Goal: Task Accomplishment & Management: Use online tool/utility

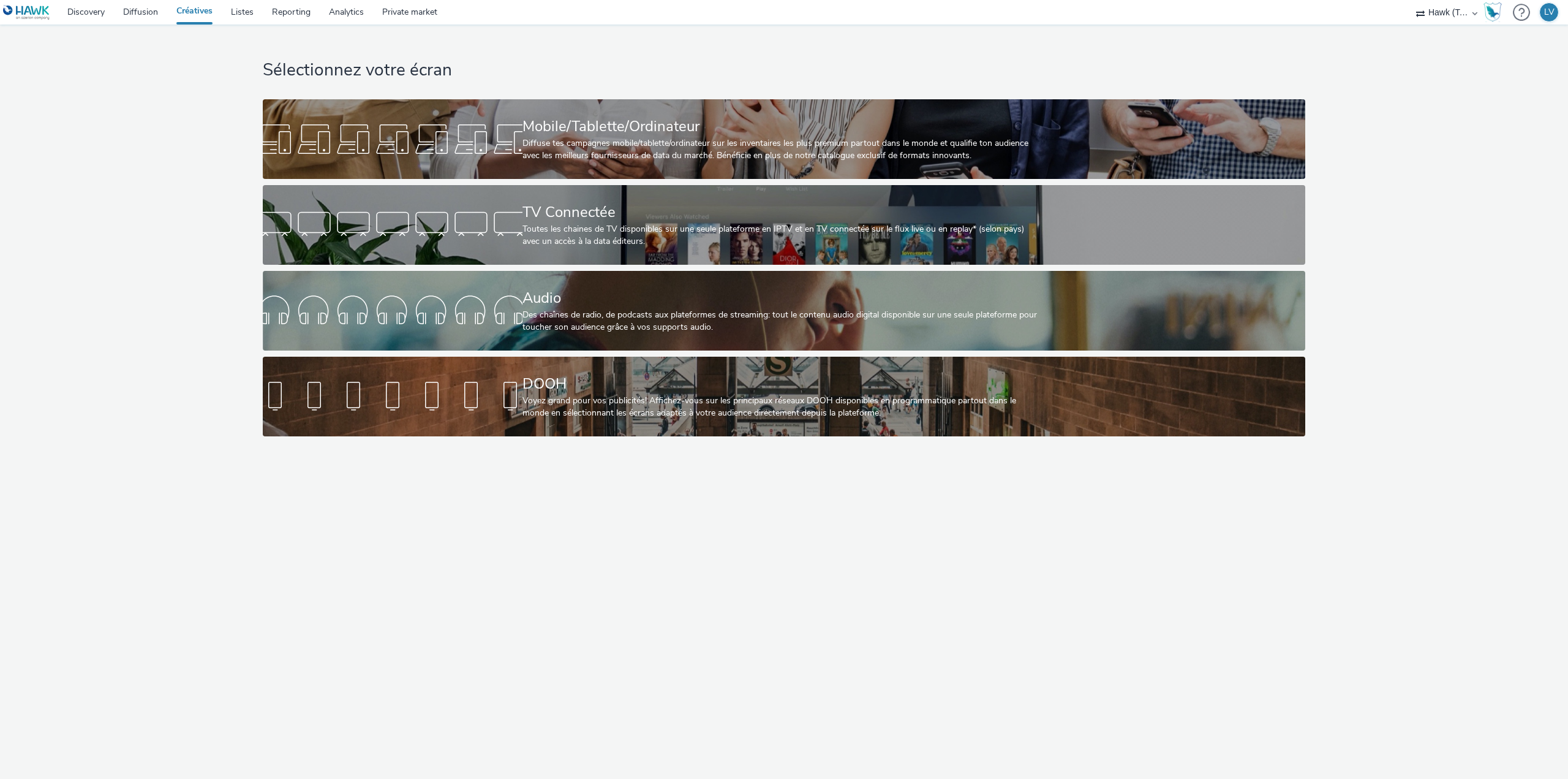
click at [698, 139] on div "Diffuse tes campagnes mobile/tablette/ordinateur sur les inventaires les plus p…" at bounding box center [782, 150] width 519 height 25
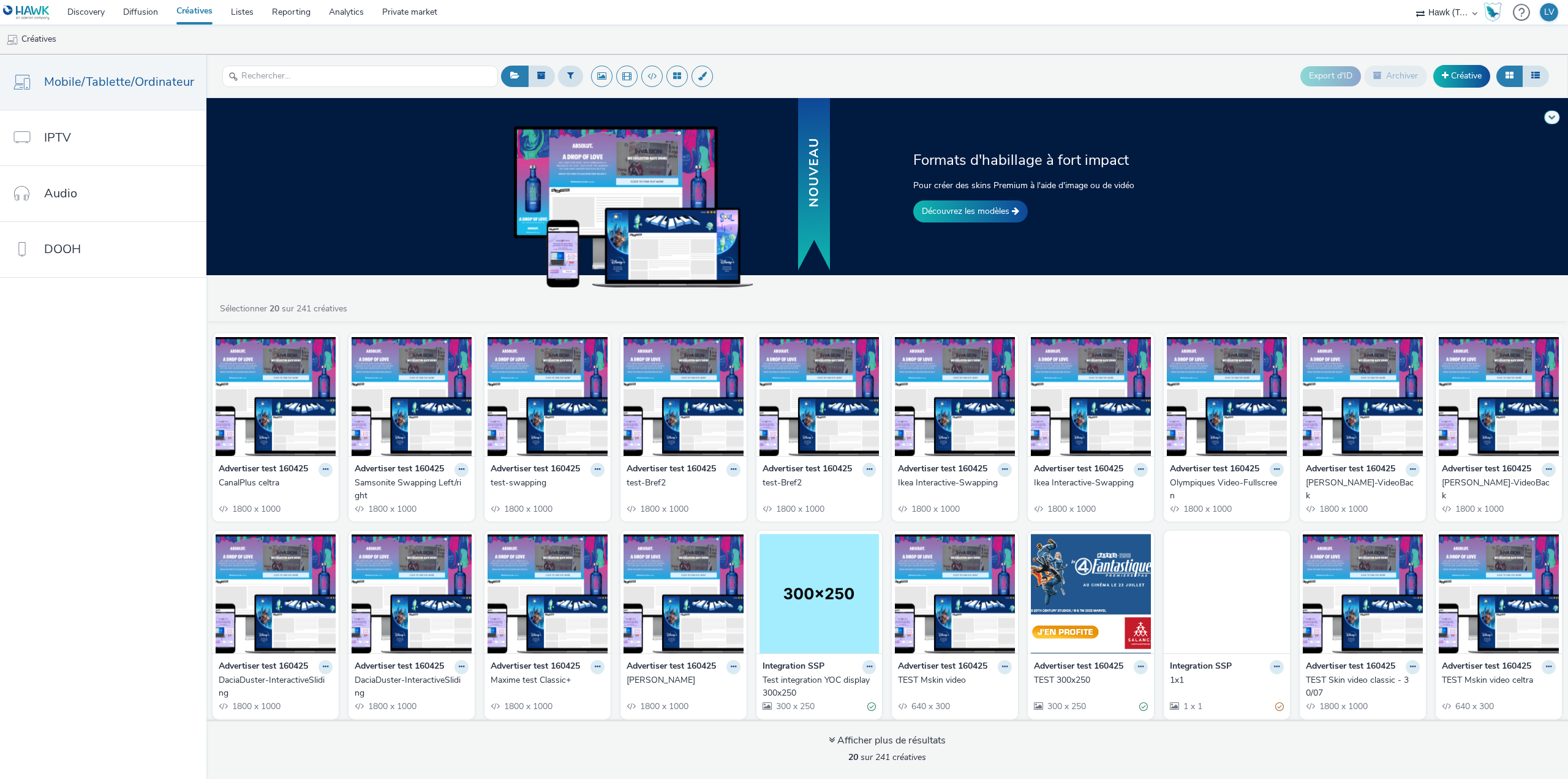
click at [971, 202] on link "Découvrez les modèles" at bounding box center [970, 211] width 115 height 22
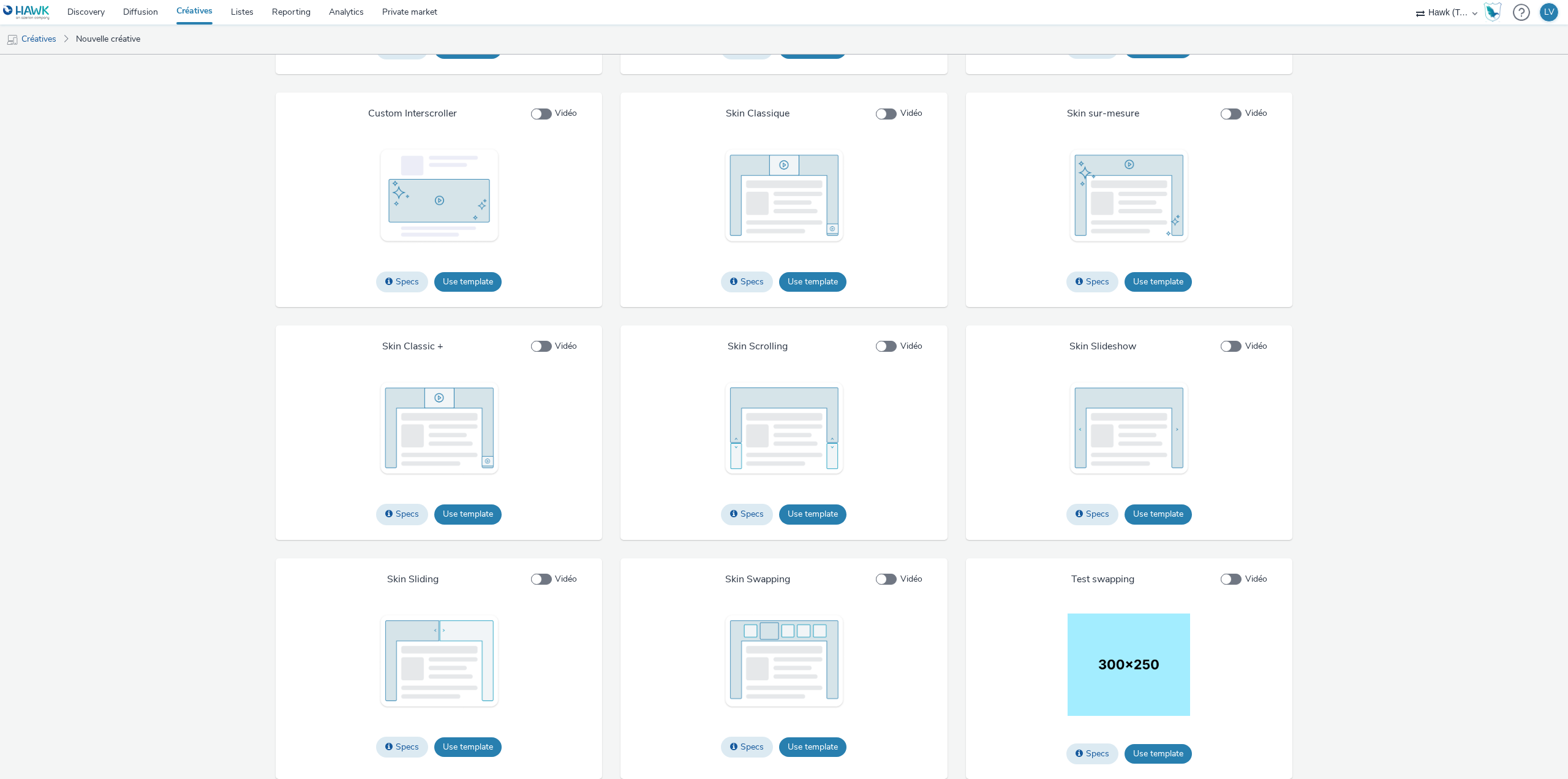
scroll to position [1458, 0]
click at [1164, 512] on button "Use template" at bounding box center [1158, 514] width 67 height 20
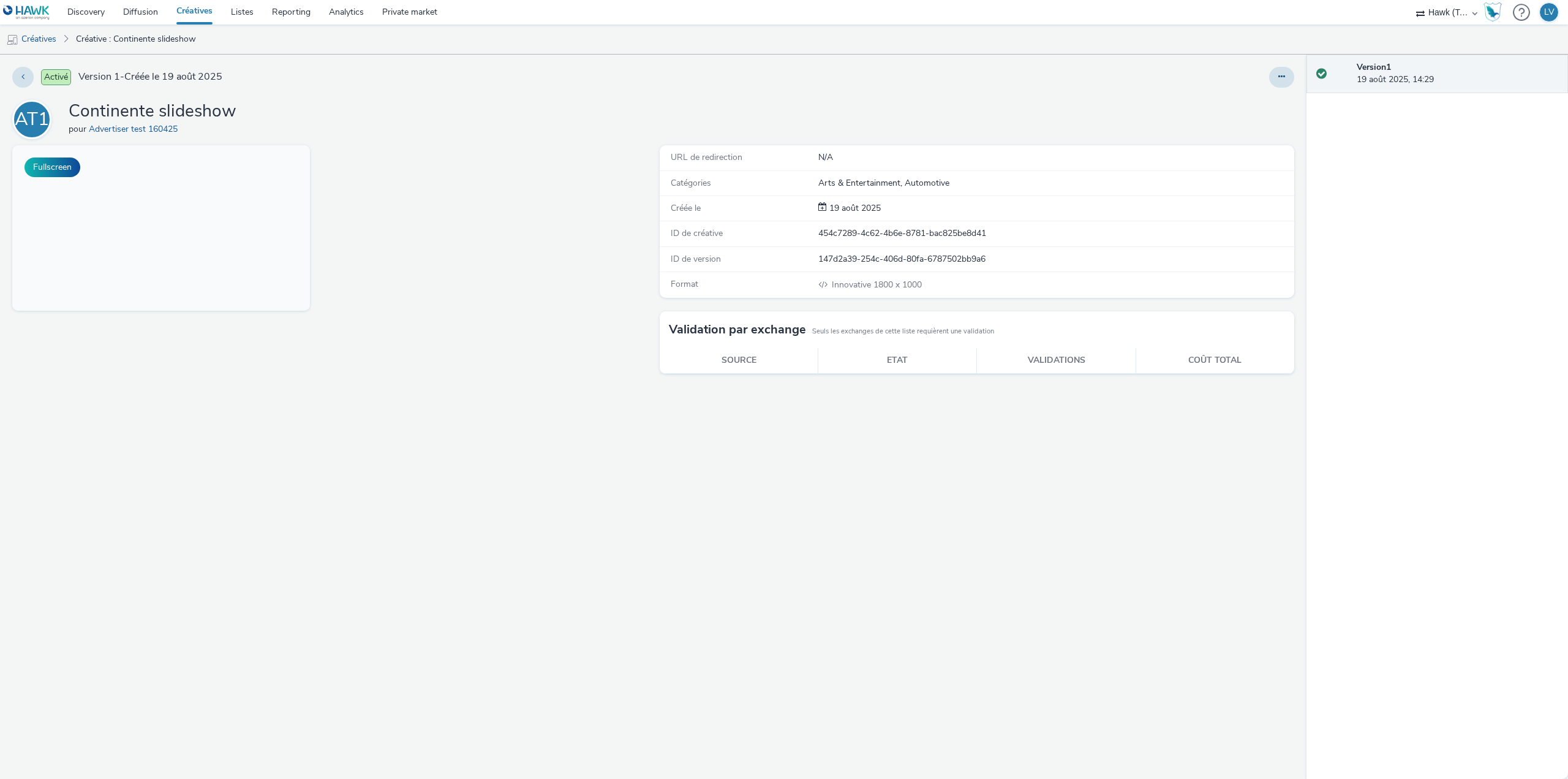
click at [63, 169] on button "Fullscreen" at bounding box center [52, 167] width 56 height 20
click at [1279, 83] on button at bounding box center [1282, 77] width 25 height 21
click at [1257, 101] on link "Modifier" at bounding box center [1248, 101] width 92 height 24
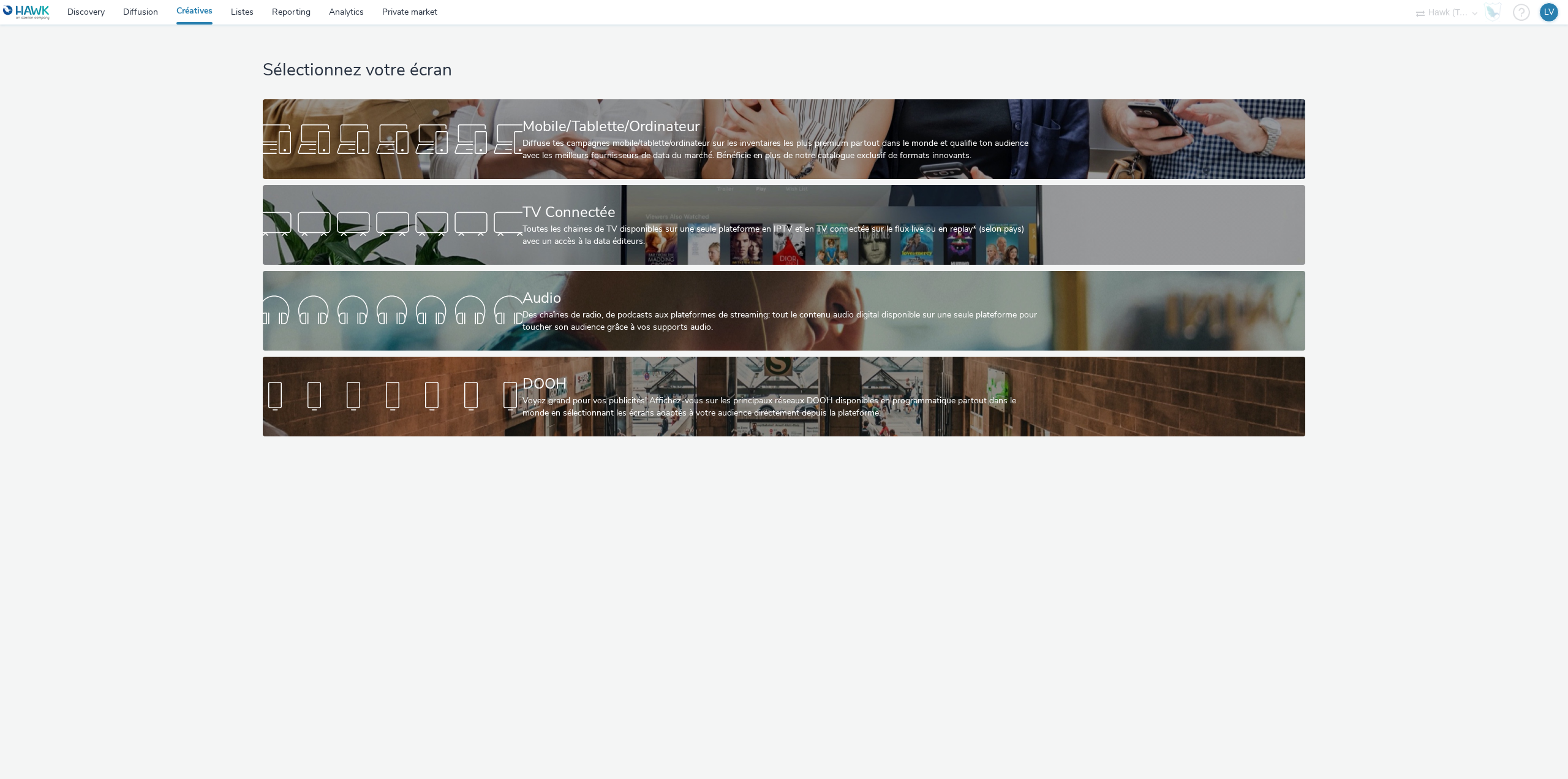
click at [527, 181] on div "Sélectionnez votre écran Mobile/Tablette/Ordinateur Diffuse tes campagnes mobil…" at bounding box center [783, 233] width 1051 height 418
click at [523, 167] on div "Mobile/Tablette/Ordinateur Diffuse tes campagnes mobile/tablette/ordinateur sur…" at bounding box center [782, 138] width 519 height 79
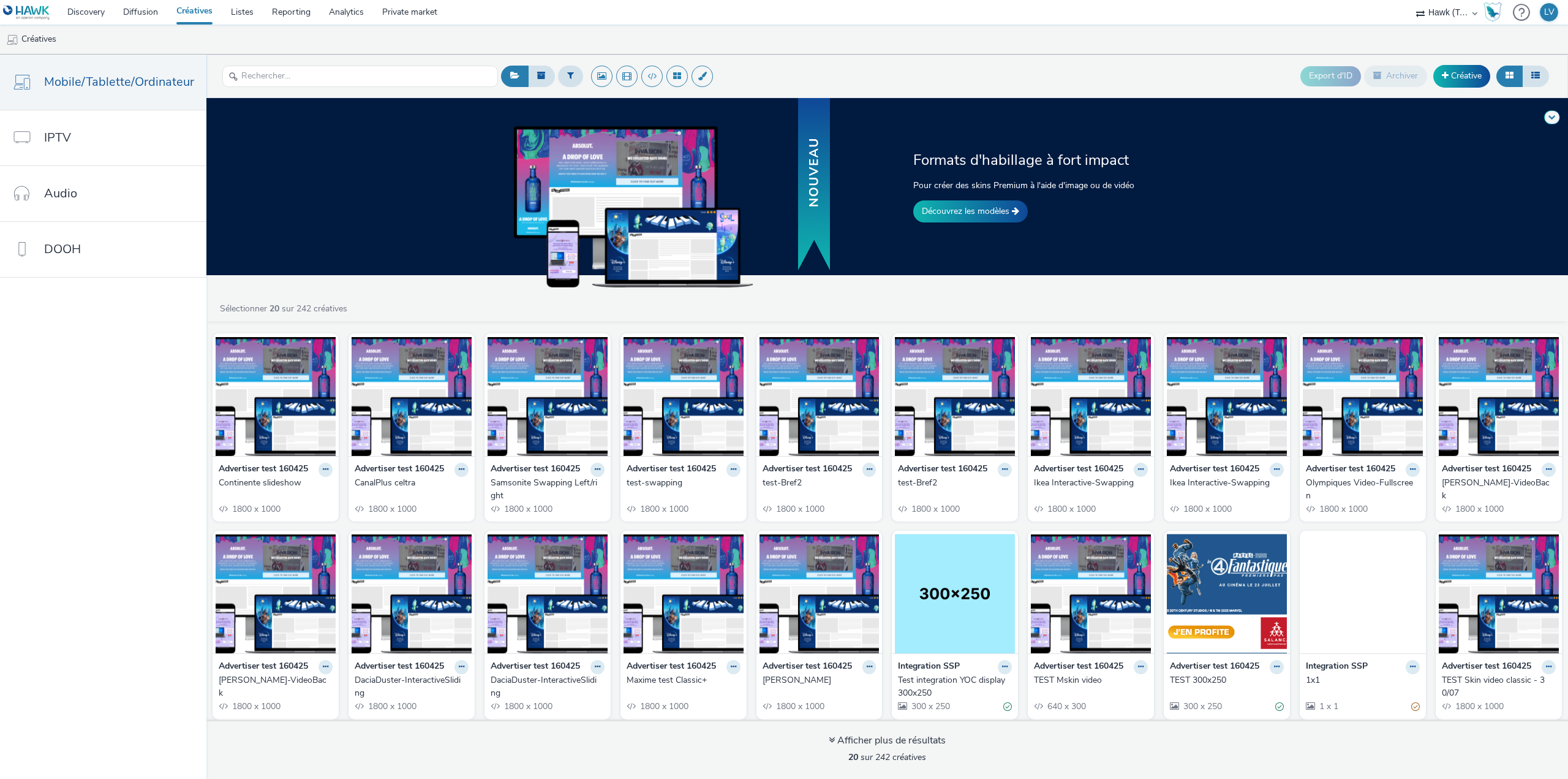
click at [953, 210] on link "Découvrez les modèles" at bounding box center [970, 211] width 115 height 22
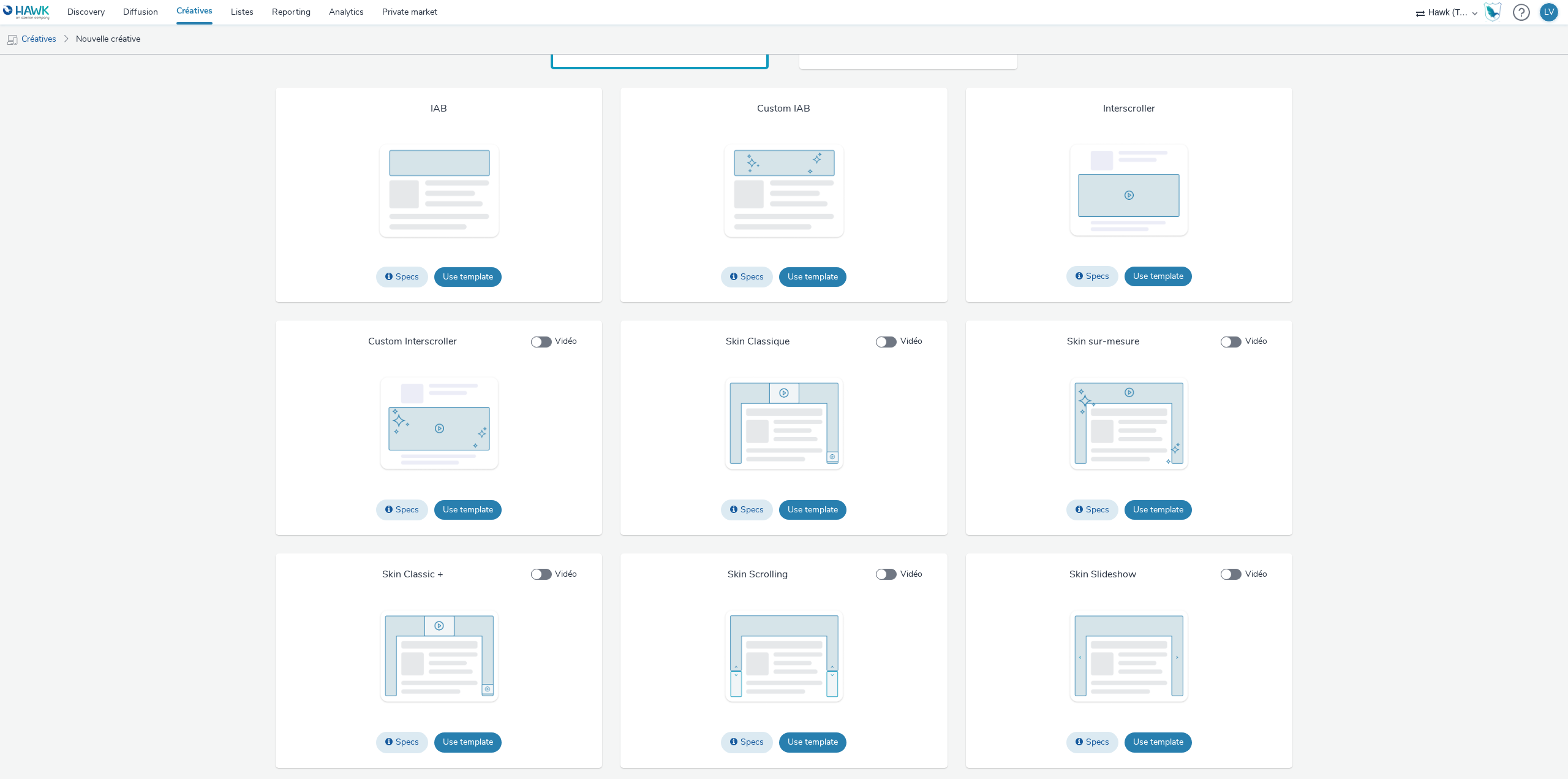
scroll to position [1458, 0]
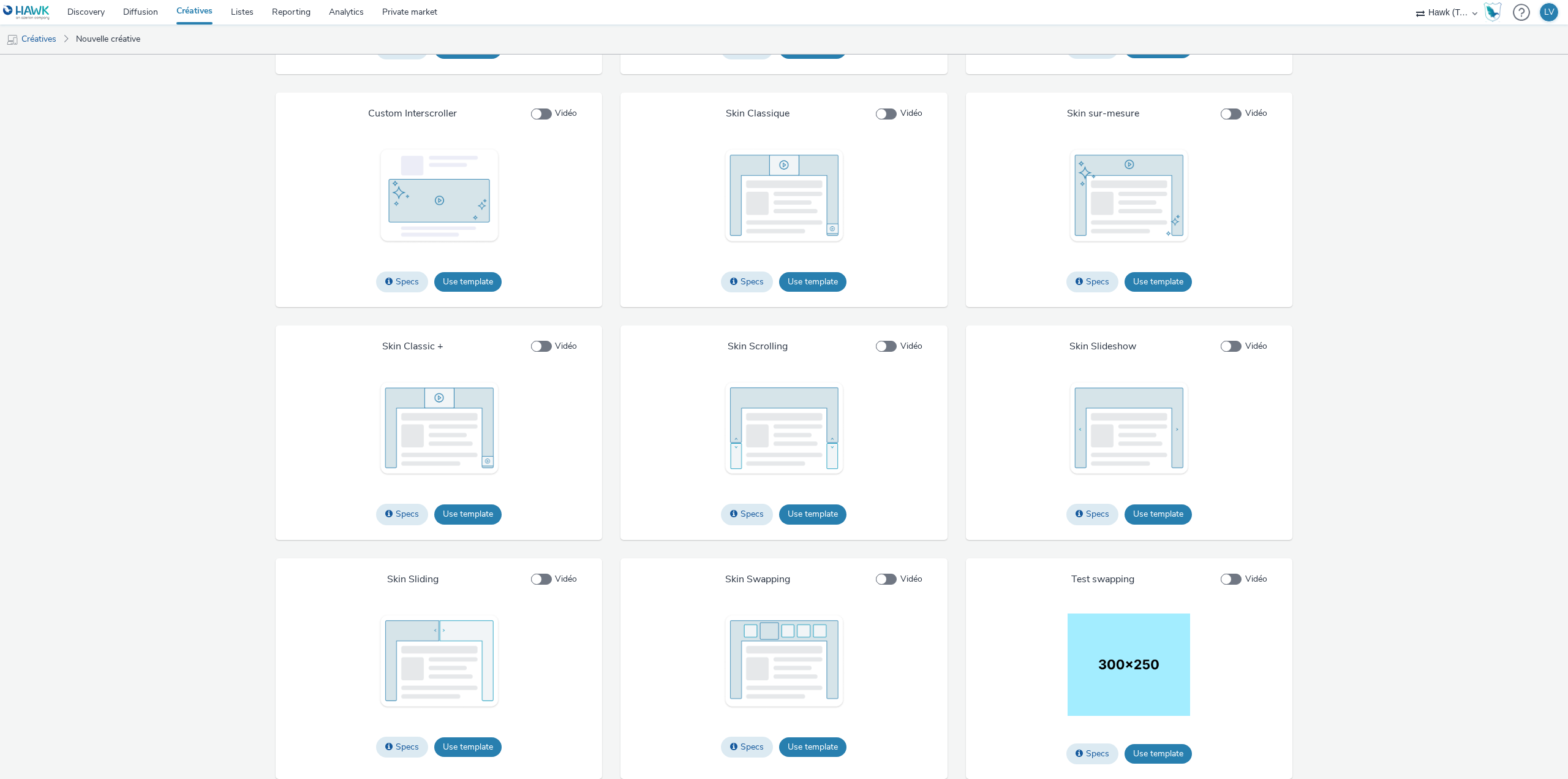
click at [790, 411] on img at bounding box center [784, 429] width 122 height 96
click at [814, 507] on button "Use template" at bounding box center [813, 514] width 67 height 20
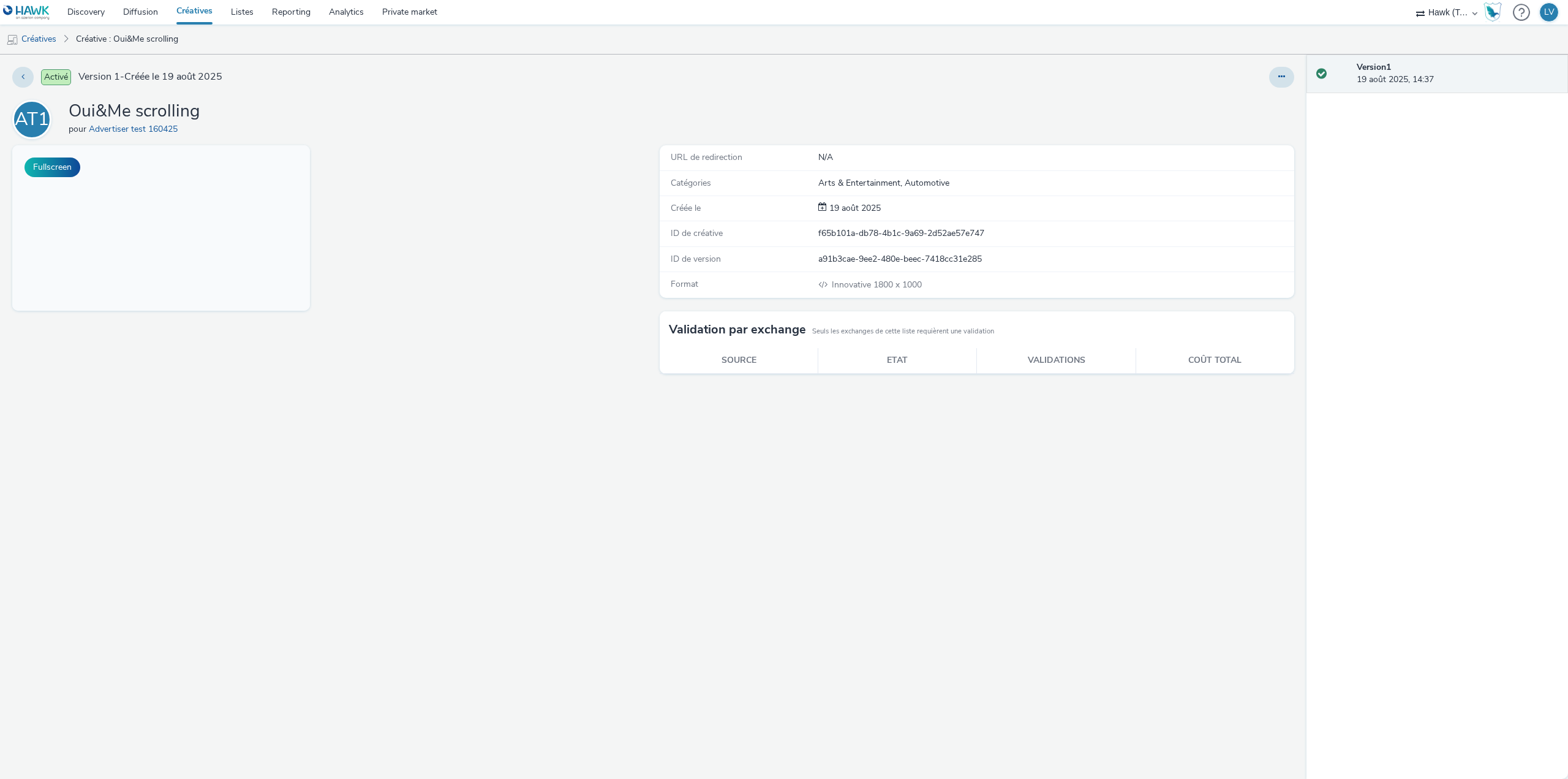
click at [67, 169] on button "Fullscreen" at bounding box center [52, 167] width 56 height 20
click at [1281, 73] on icon at bounding box center [1281, 76] width 7 height 9
click at [1258, 104] on link "Modifier" at bounding box center [1248, 101] width 92 height 24
